Goal: Register for event/course

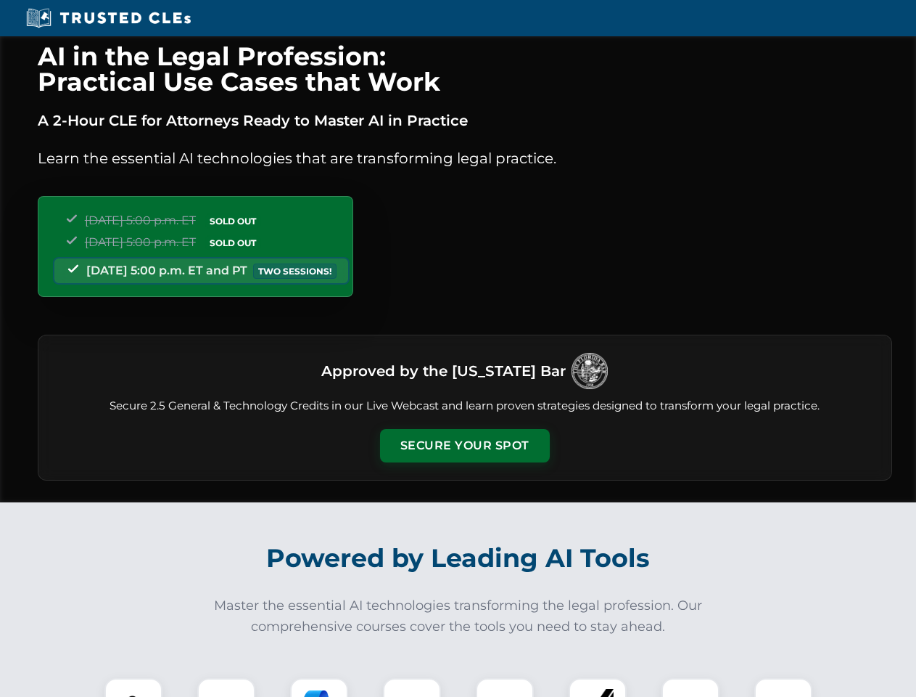
click at [464, 446] on button "Secure Your Spot" at bounding box center [465, 445] width 170 height 33
click at [134, 687] on img at bounding box center [133, 707] width 42 height 42
click at [226, 687] on div at bounding box center [226, 707] width 58 height 58
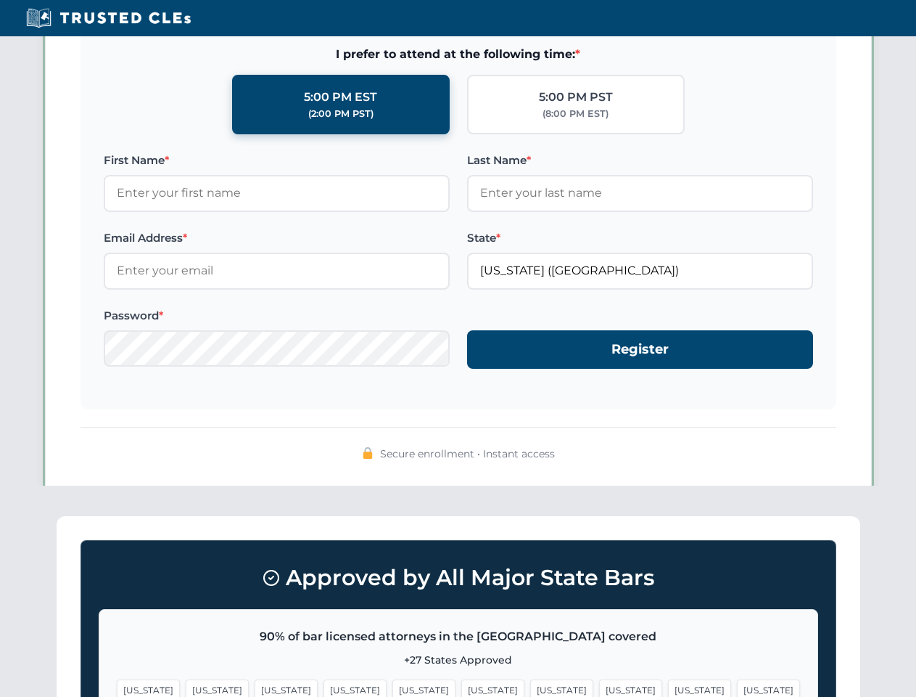
click at [668, 687] on span "[US_STATE]" at bounding box center [699, 689] width 63 height 21
